Goal: Information Seeking & Learning: Learn about a topic

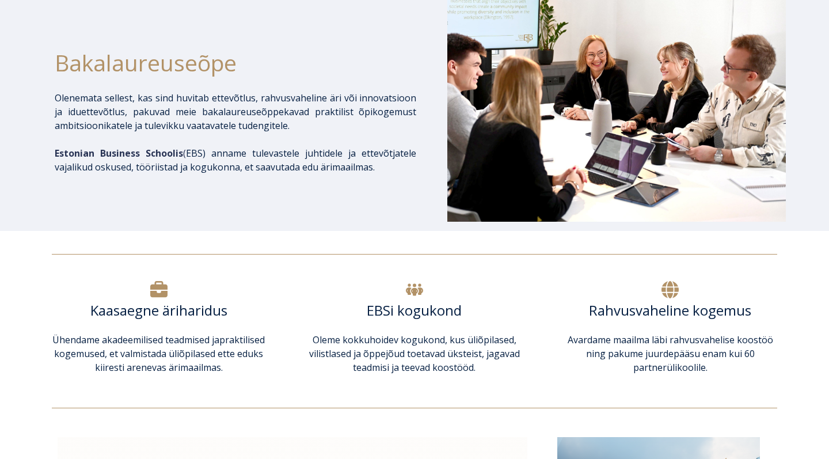
scroll to position [170, 0]
drag, startPoint x: 300, startPoint y: 166, endPoint x: 370, endPoint y: 170, distance: 70.4
click at [370, 170] on p "Estonian Business Schoolis ( EBS) anname tulevastele juhtidele ja ettevõtjatele…" at bounding box center [236, 160] width 362 height 28
click at [406, 203] on div "Bakalaureuseõpe Olenemata sellest, kas sind huvitab ettevõtlus, rahvusvaheline …" at bounding box center [236, 109] width 362 height 229
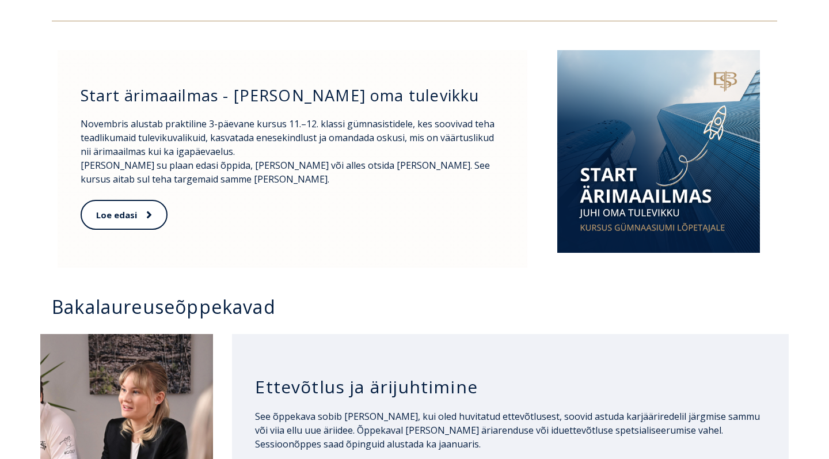
scroll to position [557, 0]
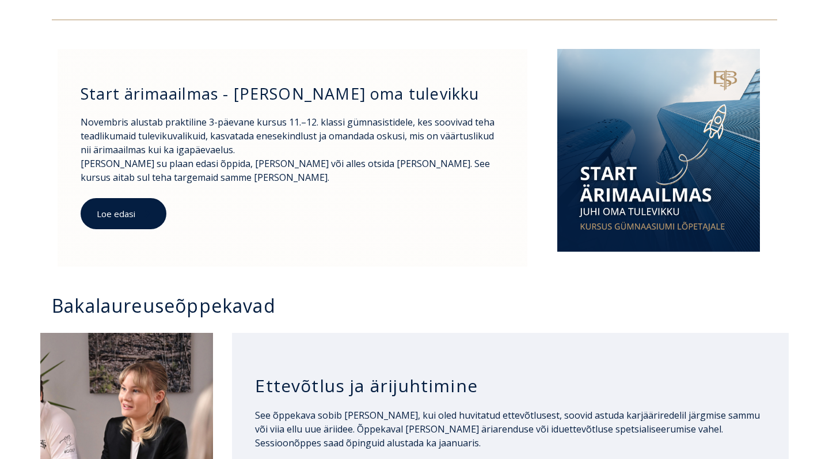
click at [113, 211] on link "Loe edasi" at bounding box center [124, 214] width 86 height 32
click at [134, 224] on link "Loe edasi" at bounding box center [124, 214] width 86 height 32
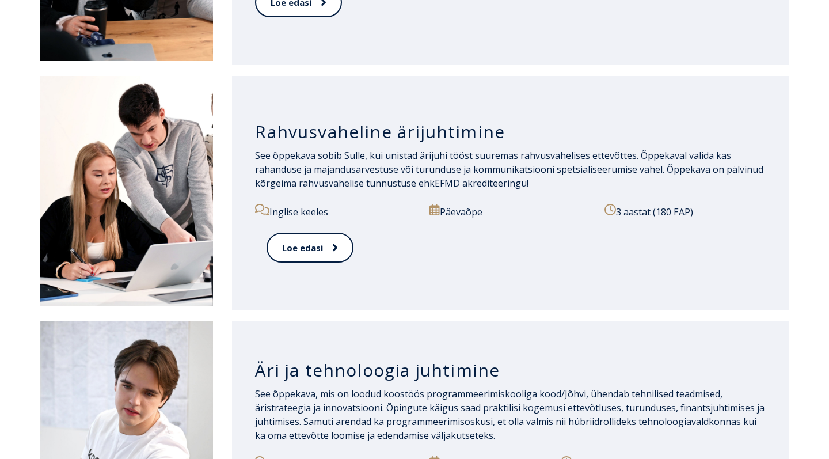
scroll to position [1309, 0]
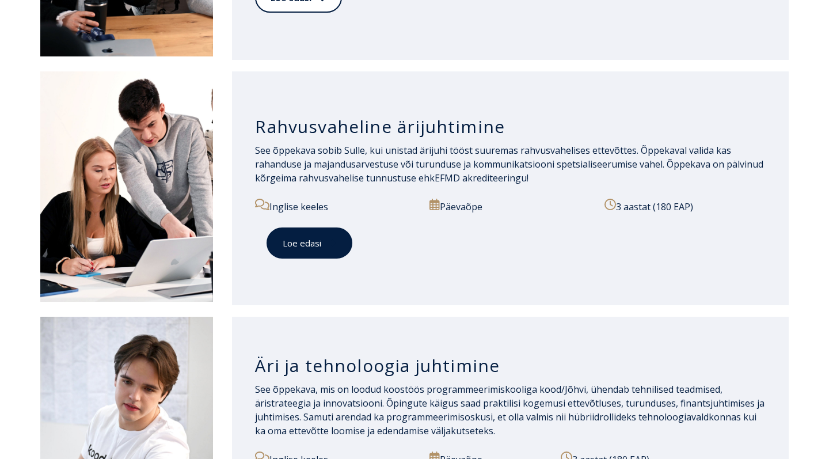
click at [315, 236] on link "Loe edasi" at bounding box center [310, 243] width 86 height 32
